Goal: Transaction & Acquisition: Purchase product/service

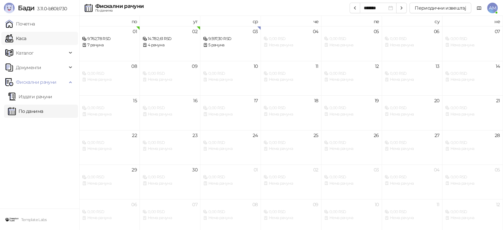
drag, startPoint x: 0, startPoint y: 0, endPoint x: 37, endPoint y: 40, distance: 54.8
click at [26, 40] on link "Каса" at bounding box center [15, 38] width 21 height 13
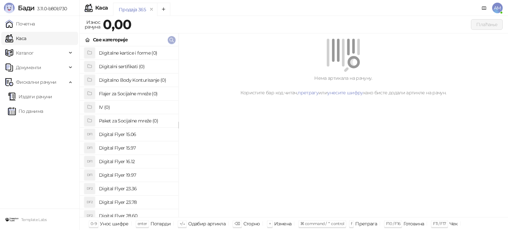
click at [171, 40] on icon "button" at bounding box center [171, 39] width 5 height 5
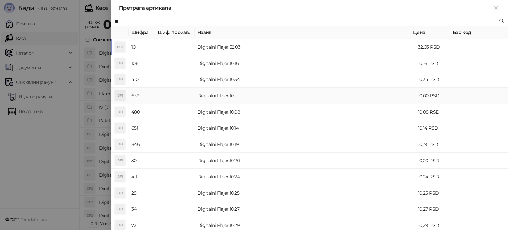
type input "**"
click at [204, 97] on td "Digitalni Flajer 10" at bounding box center [305, 96] width 221 height 16
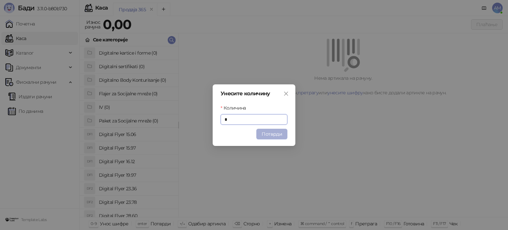
click at [262, 134] on button "Потврди" at bounding box center [271, 134] width 31 height 11
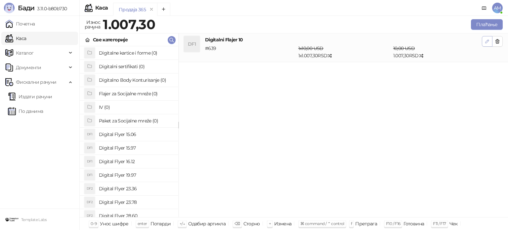
click at [485, 43] on icon "button" at bounding box center [486, 41] width 5 height 5
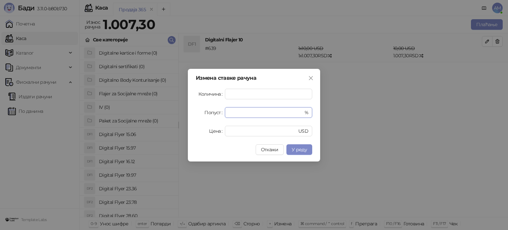
drag, startPoint x: 243, startPoint y: 109, endPoint x: 223, endPoint y: 111, distance: 20.3
click at [223, 111] on div "Попуст * %" at bounding box center [254, 112] width 116 height 11
type input "**"
click at [300, 151] on span "У реду" at bounding box center [299, 149] width 15 height 6
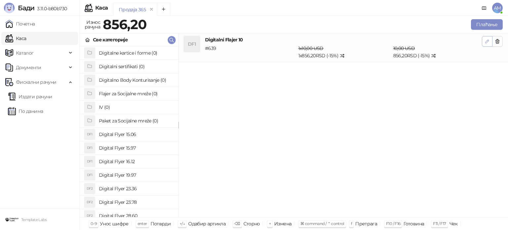
click at [486, 40] on icon "button" at bounding box center [486, 41] width 5 height 5
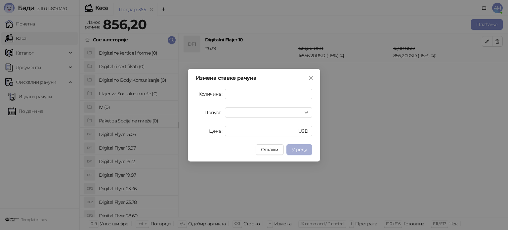
click at [305, 148] on span "У реду" at bounding box center [299, 149] width 15 height 6
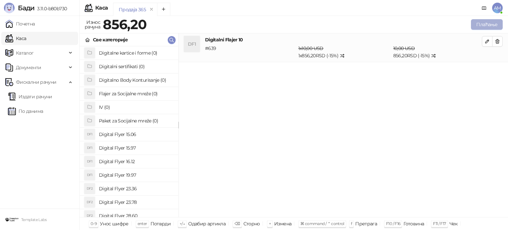
click at [491, 23] on button "Плаћање" at bounding box center [487, 24] width 32 height 11
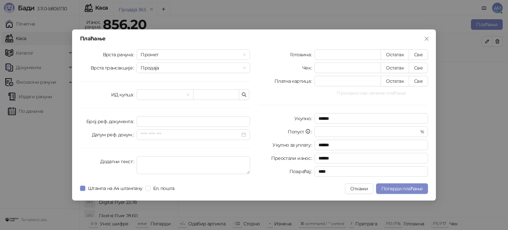
click at [344, 95] on button "Прикажи све начине плаћања" at bounding box center [370, 93] width 113 height 8
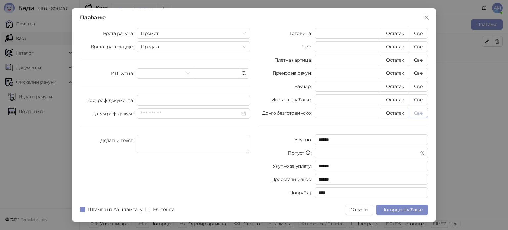
click at [415, 113] on button "Све" at bounding box center [418, 112] width 19 height 11
type input "*****"
type input "****"
drag, startPoint x: 401, startPoint y: 210, endPoint x: 405, endPoint y: 211, distance: 4.1
click at [403, 210] on span "Потврди плаћање" at bounding box center [401, 210] width 41 height 6
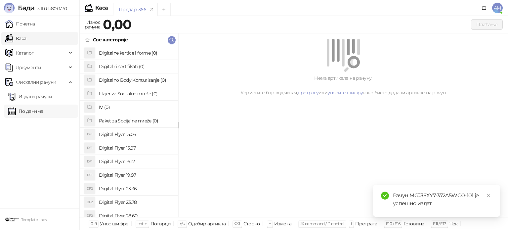
click at [36, 112] on link "По данима" at bounding box center [25, 110] width 35 height 13
